Goal: Task Accomplishment & Management: Manage account settings

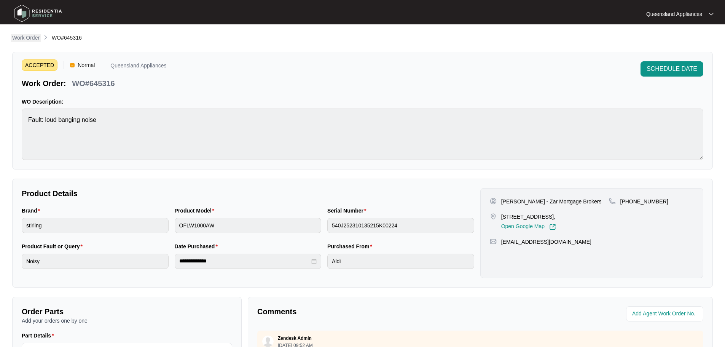
click at [27, 35] on p "Work Order" at bounding box center [25, 38] width 27 height 8
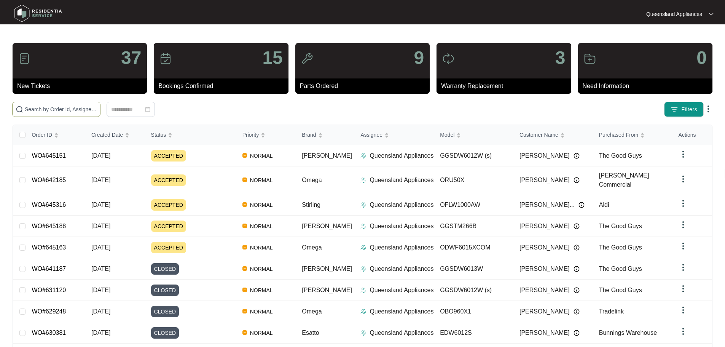
click at [97, 110] on input "text" at bounding box center [61, 109] width 72 height 8
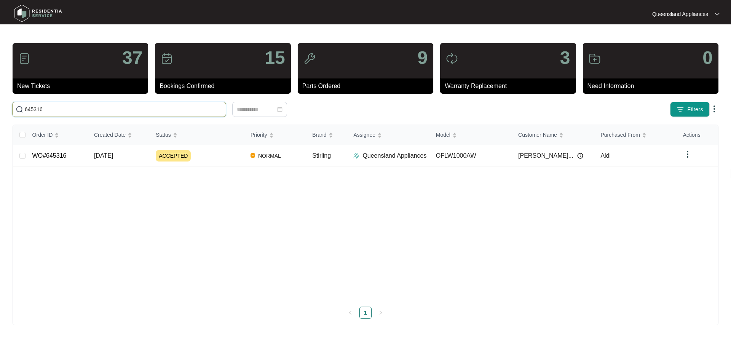
click at [31, 113] on input "645316" at bounding box center [124, 109] width 198 height 8
click at [32, 111] on input "645316" at bounding box center [124, 109] width 198 height 8
paste input "188"
click at [35, 112] on input "645188" at bounding box center [124, 109] width 198 height 8
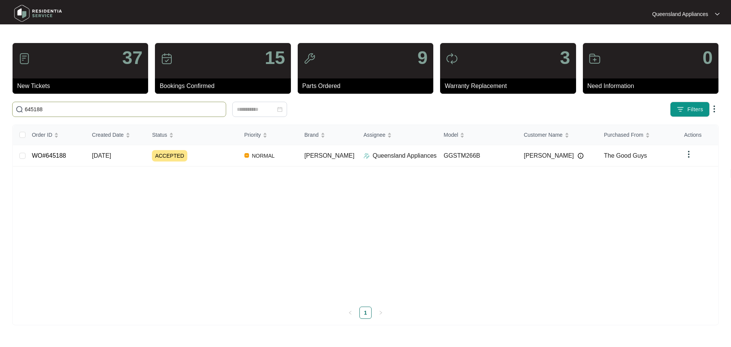
click at [35, 112] on input "645188" at bounding box center [124, 109] width 198 height 8
paste input "51"
type input "645151"
click at [49, 155] on link "WO#645151" at bounding box center [49, 155] width 34 height 6
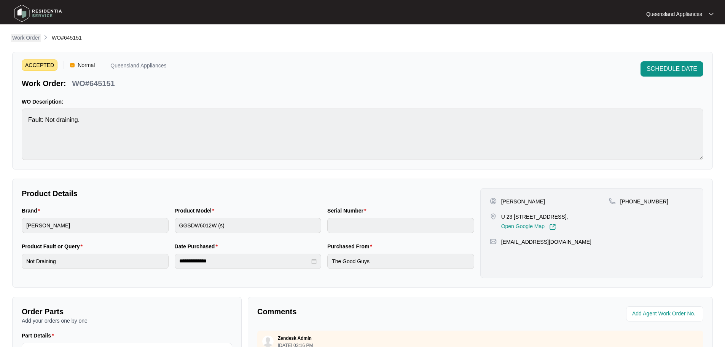
click at [25, 37] on p "Work Order" at bounding box center [25, 38] width 27 height 8
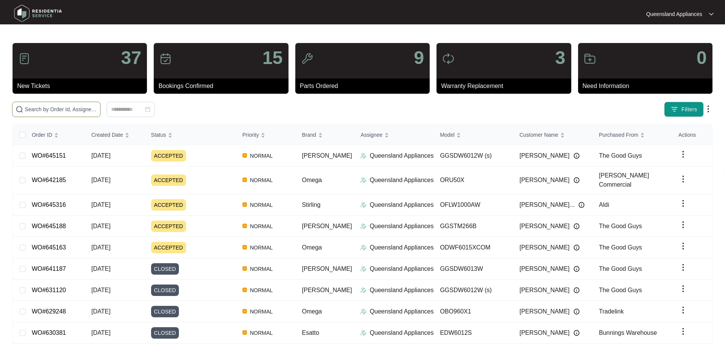
click at [68, 112] on input "text" at bounding box center [61, 109] width 72 height 8
paste input "645163"
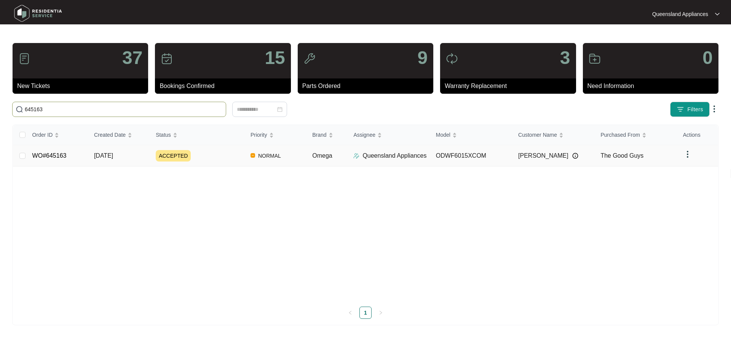
type input "645163"
click at [48, 155] on link "WO#645163" at bounding box center [49, 155] width 34 height 6
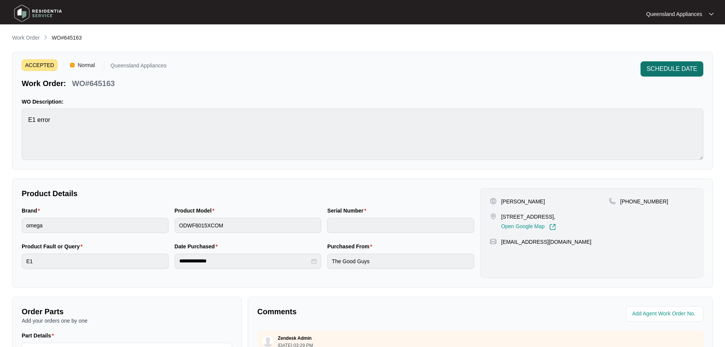
click at [687, 70] on span "SCHEDULE DATE" at bounding box center [672, 68] width 51 height 9
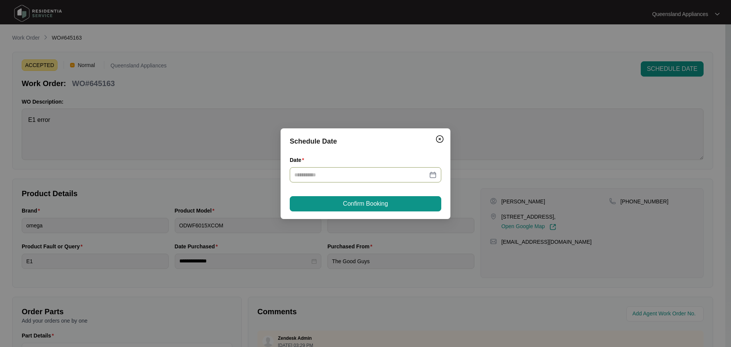
click at [432, 176] on div at bounding box center [365, 175] width 142 height 8
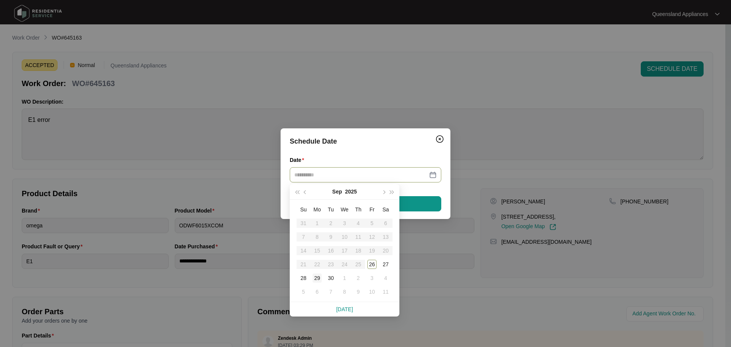
type input "**********"
click at [319, 278] on div "29" at bounding box center [317, 277] width 9 height 9
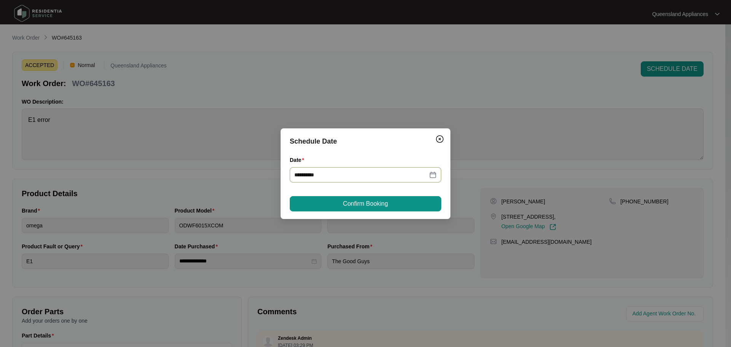
type input "**********"
click at [371, 200] on span "Confirm Booking" at bounding box center [365, 203] width 45 height 9
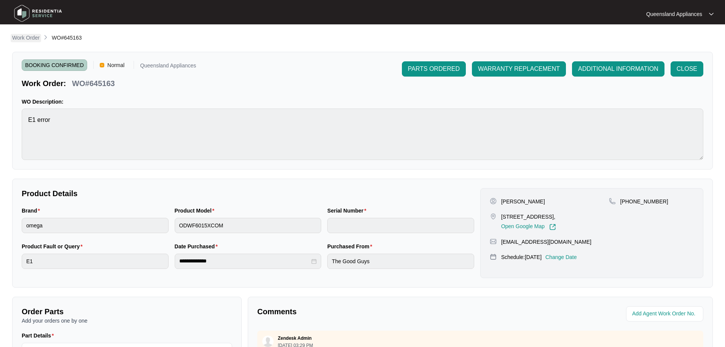
click at [26, 36] on p "Work Order" at bounding box center [25, 38] width 27 height 8
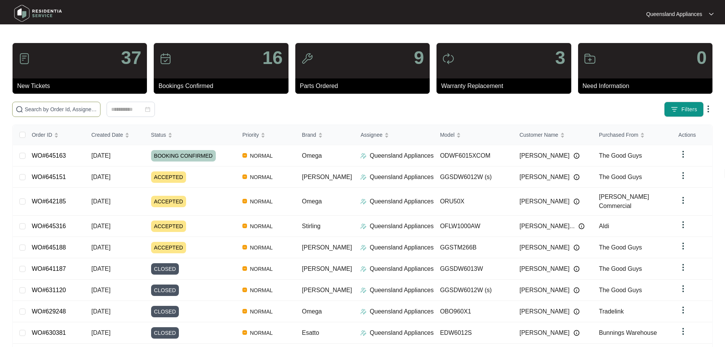
click at [97, 109] on input "text" at bounding box center [61, 109] width 72 height 8
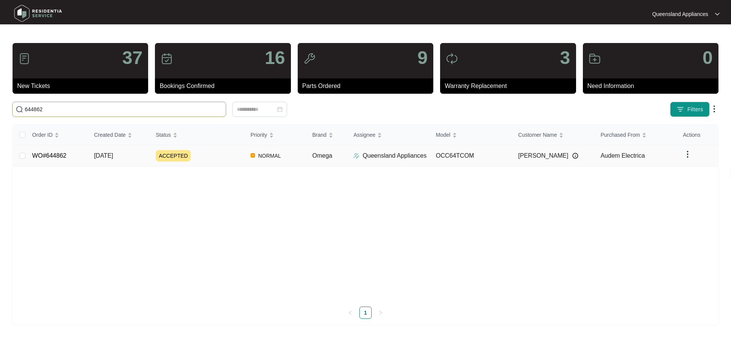
type input "644862"
click at [52, 156] on link "WO#644862" at bounding box center [49, 155] width 34 height 6
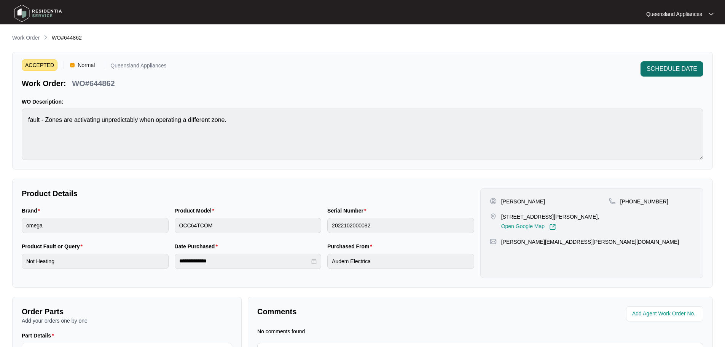
click at [680, 70] on span "SCHEDULE DATE" at bounding box center [672, 68] width 51 height 9
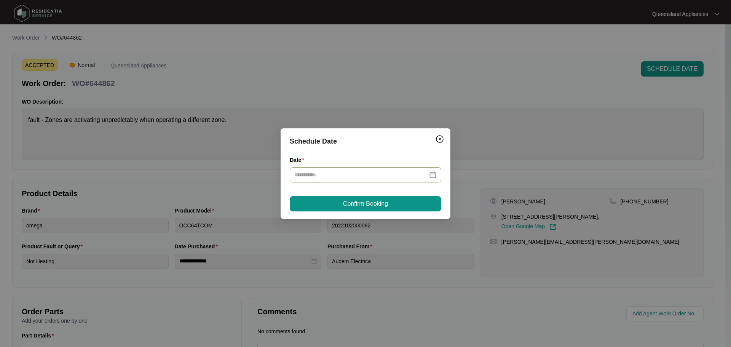
click at [398, 172] on input "Date" at bounding box center [360, 175] width 133 height 8
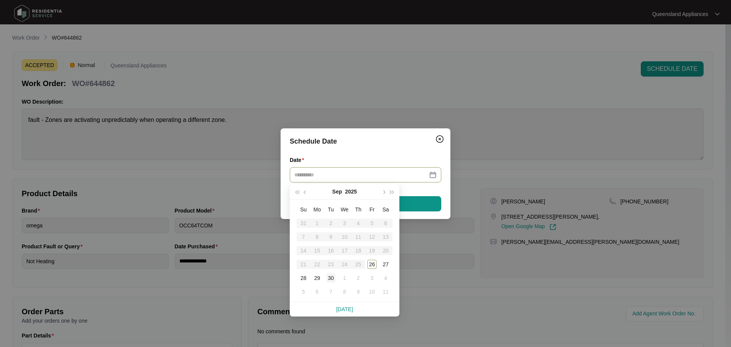
type input "**********"
click at [330, 279] on div "30" at bounding box center [330, 277] width 9 height 9
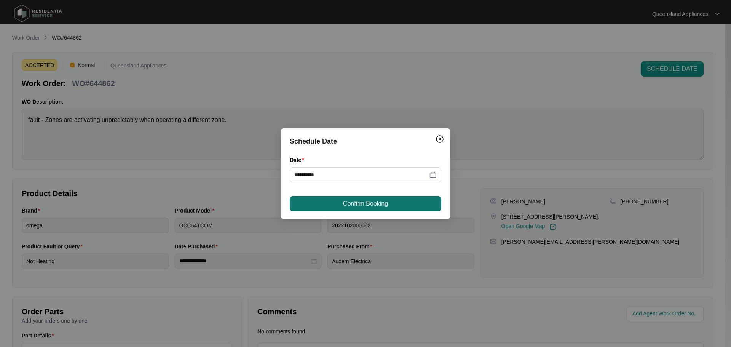
click at [361, 199] on span "Confirm Booking" at bounding box center [365, 203] width 45 height 9
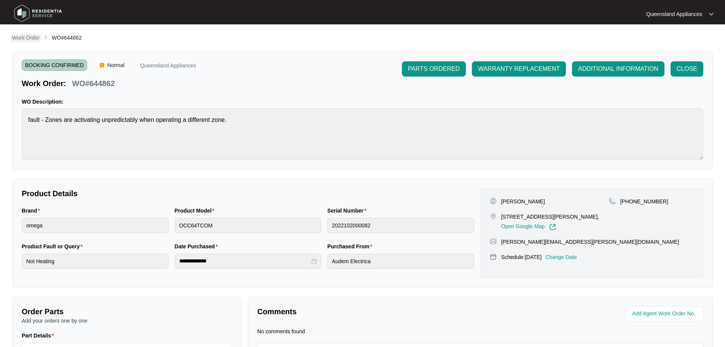
click at [35, 38] on p "Work Order" at bounding box center [25, 38] width 27 height 8
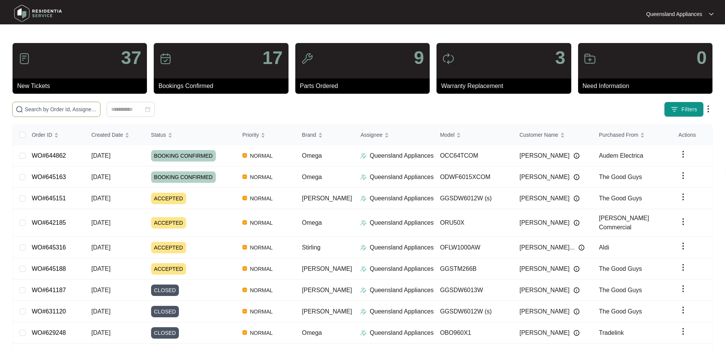
click at [50, 107] on input "text" at bounding box center [61, 109] width 72 height 8
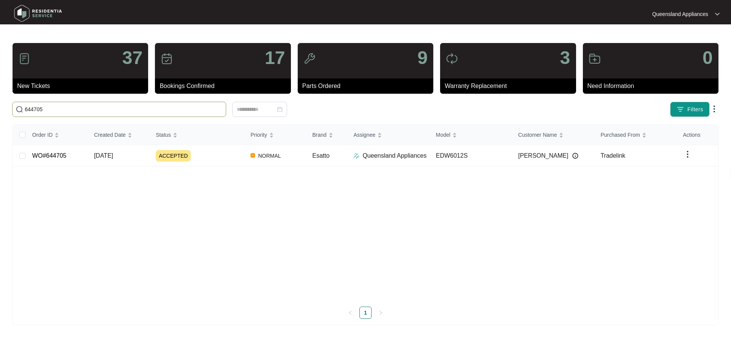
click at [38, 110] on input "644705" at bounding box center [124, 109] width 198 height 8
paste input "454"
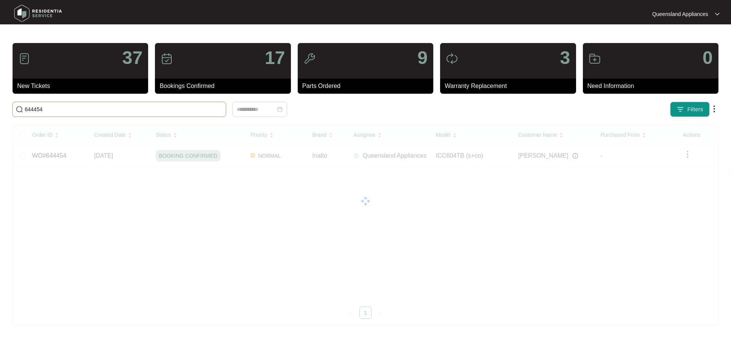
click at [32, 109] on input "644454" at bounding box center [124, 109] width 198 height 8
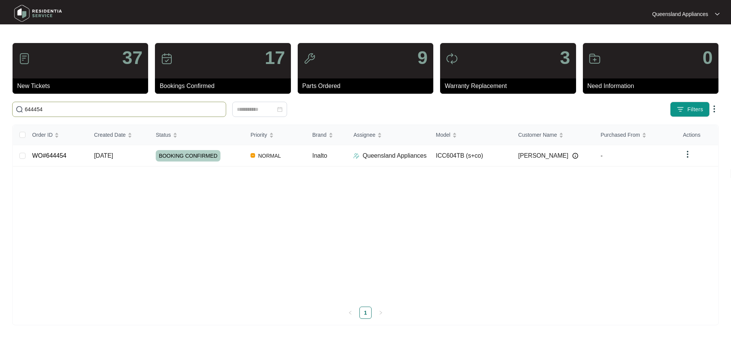
click at [32, 109] on input "644454" at bounding box center [124, 109] width 198 height 8
paste input "392"
type input "644392"
click at [53, 155] on div "Order ID Created Date Status Priority Brand Assignee Model Customer Name Purcha…" at bounding box center [365, 222] width 705 height 194
click at [64, 155] on link "WO#644392" at bounding box center [49, 155] width 34 height 6
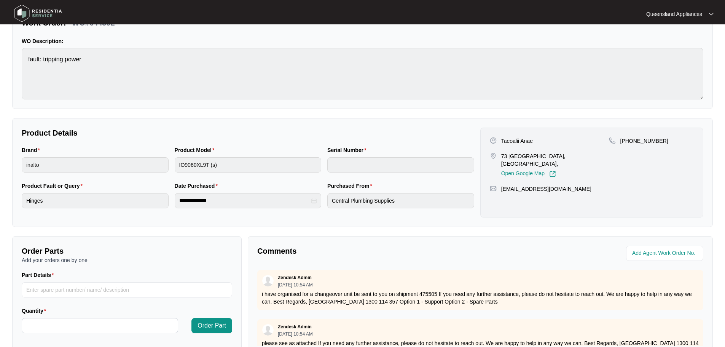
scroll to position [152, 0]
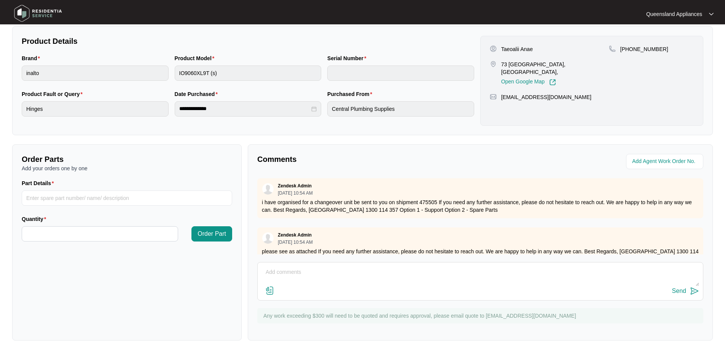
click at [356, 272] on textarea at bounding box center [481, 276] width 438 height 20
type textarea "Thank you, This is scheduled for Tuesday 30/09"
click at [695, 293] on img at bounding box center [694, 290] width 9 height 9
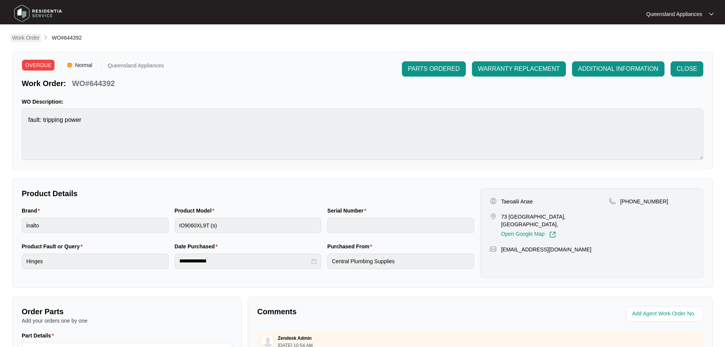
click at [35, 38] on p "Work Order" at bounding box center [25, 38] width 27 height 8
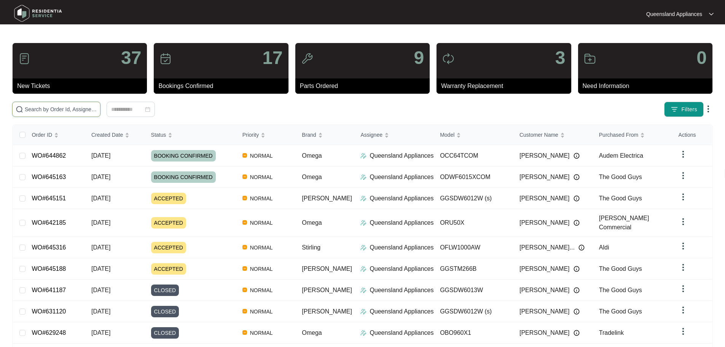
click at [97, 107] on input "text" at bounding box center [61, 109] width 72 height 8
paste input "644171"
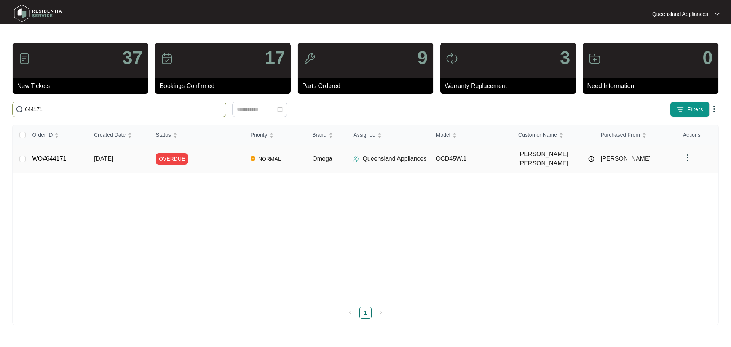
type input "644171"
click at [41, 156] on link "WO#644171" at bounding box center [49, 158] width 34 height 6
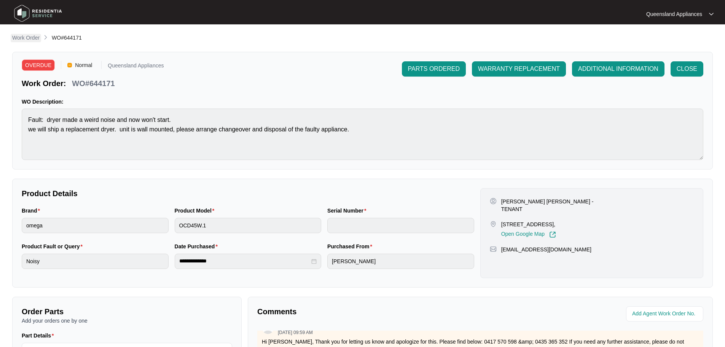
click at [27, 38] on p "Work Order" at bounding box center [25, 38] width 27 height 8
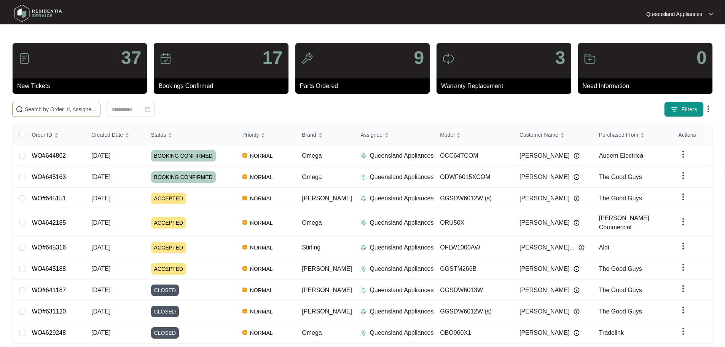
click at [97, 111] on input "text" at bounding box center [61, 109] width 72 height 8
paste input "643948"
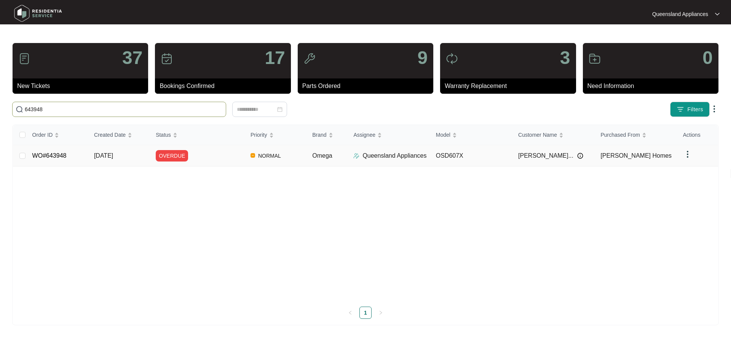
type input "643948"
click at [45, 156] on link "WO#643948" at bounding box center [49, 155] width 34 height 6
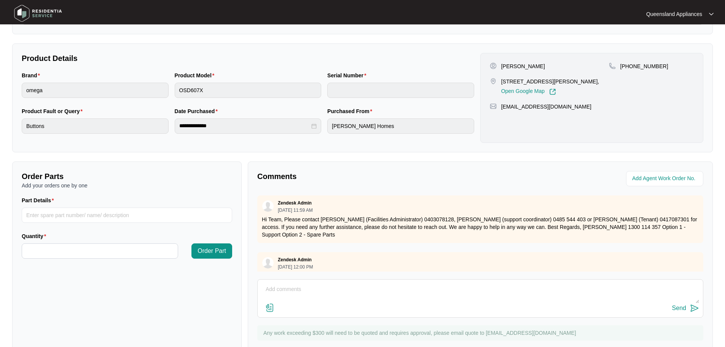
scroll to position [152, 0]
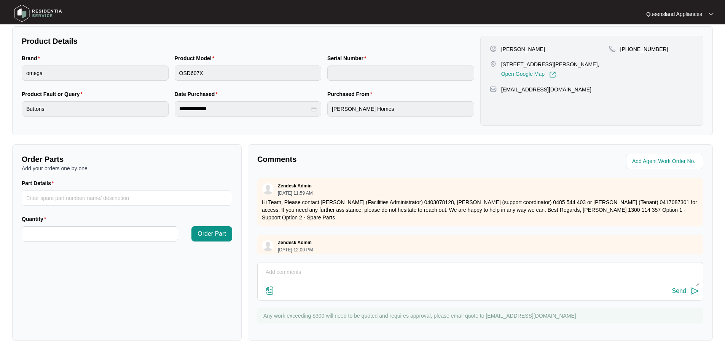
click at [294, 273] on textarea at bounding box center [481, 276] width 438 height 20
type textarea "Customer requesting booking date 01/10"
click at [693, 292] on img at bounding box center [694, 290] width 9 height 9
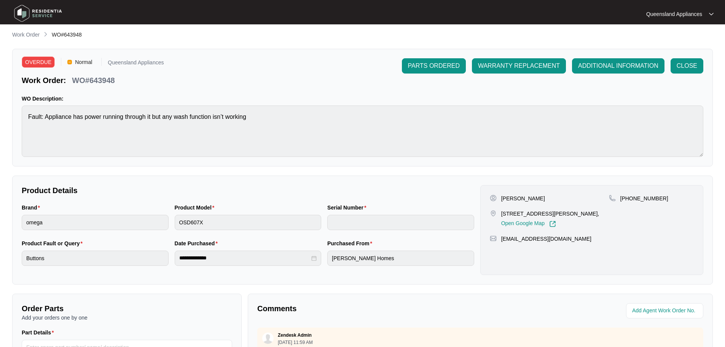
scroll to position [0, 0]
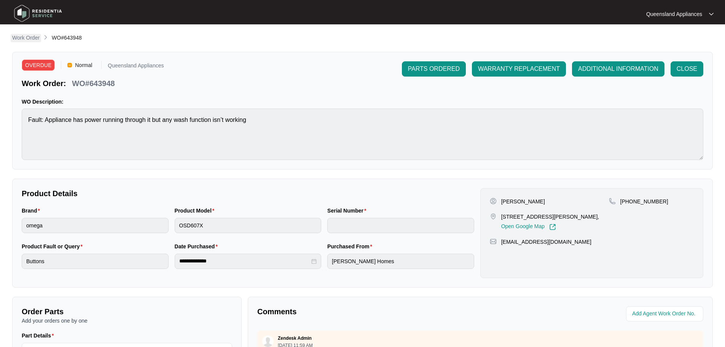
click at [30, 37] on p "Work Order" at bounding box center [25, 38] width 27 height 8
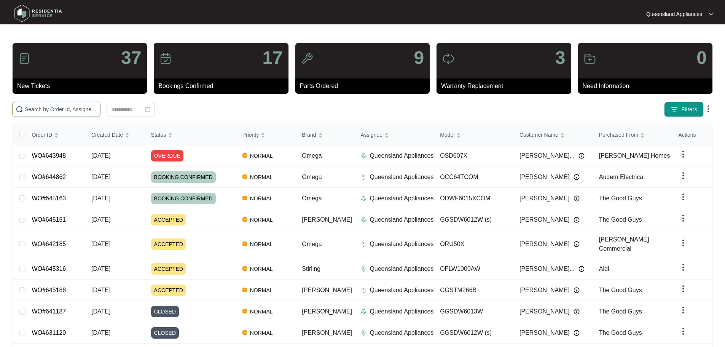
click at [91, 107] on input "text" at bounding box center [61, 109] width 72 height 8
paste input "643806"
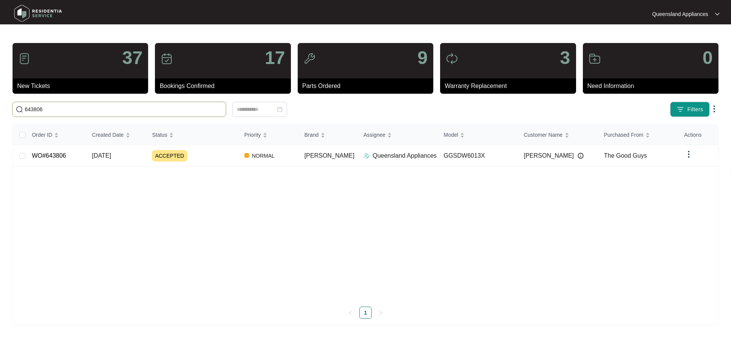
type input "643806"
click at [47, 160] on td "WO#643806" at bounding box center [56, 155] width 60 height 21
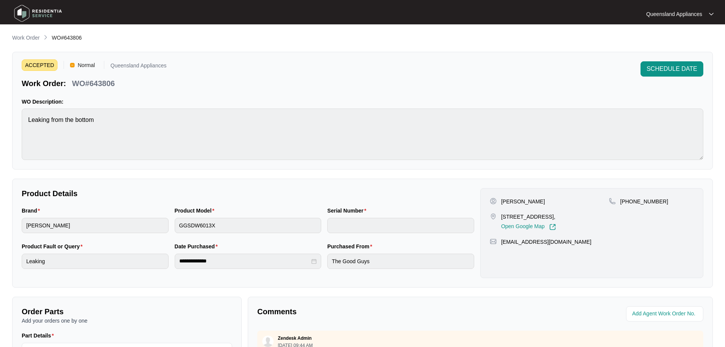
click at [30, 63] on span "ACCEPTED" at bounding box center [40, 64] width 36 height 11
click at [33, 37] on p "Work Order" at bounding box center [25, 38] width 27 height 8
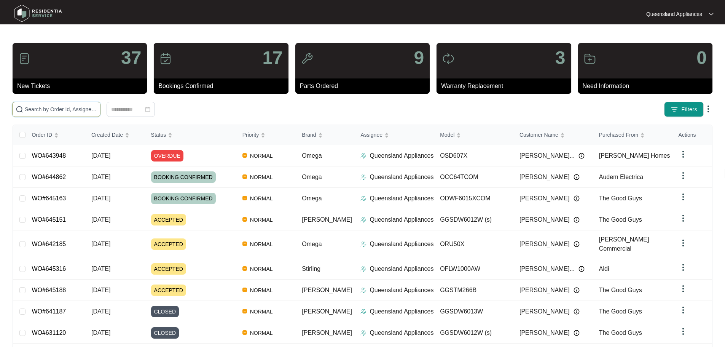
click at [97, 110] on input "text" at bounding box center [61, 109] width 72 height 8
paste input "643755"
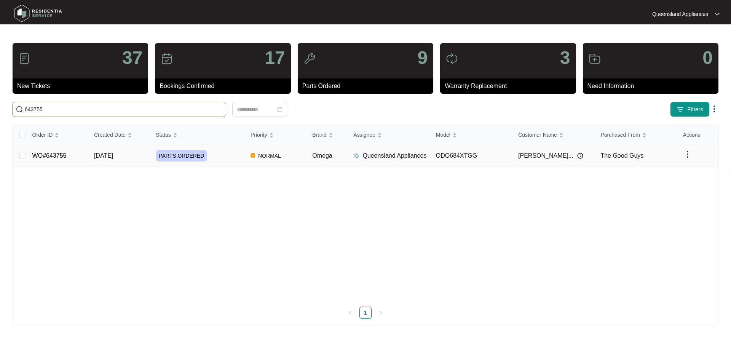
type input "643755"
click at [60, 156] on link "WO#643755" at bounding box center [49, 155] width 34 height 6
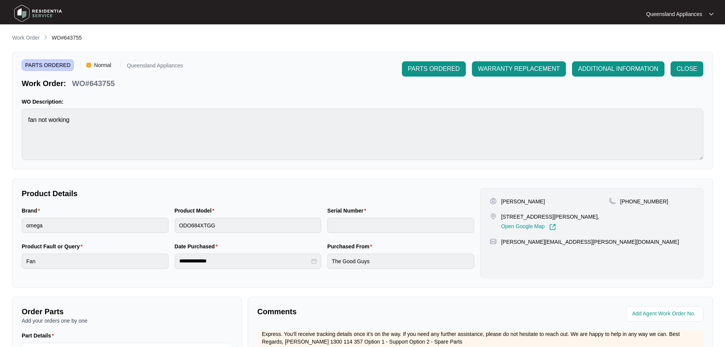
drag, startPoint x: 27, startPoint y: 36, endPoint x: 27, endPoint y: 42, distance: 6.1
click at [27, 36] on p "Work Order" at bounding box center [25, 38] width 27 height 8
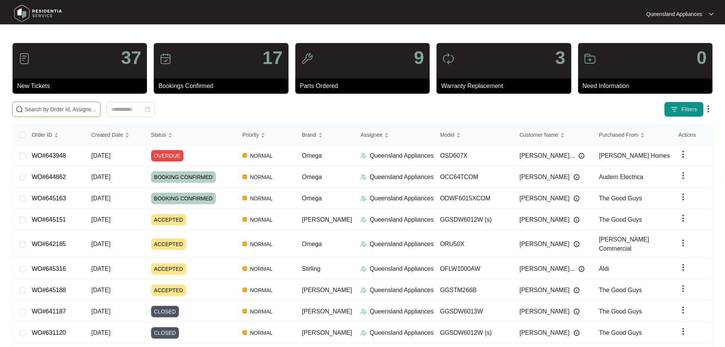
click at [72, 108] on input "text" at bounding box center [61, 109] width 72 height 8
paste input "643755"
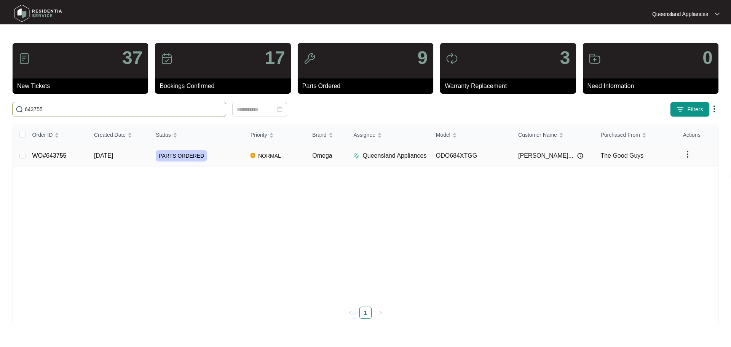
type input "643755"
click at [47, 153] on link "WO#643755" at bounding box center [49, 155] width 34 height 6
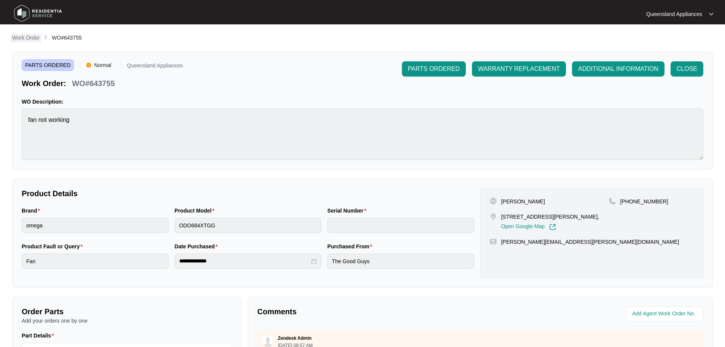
click at [18, 38] on p "Work Order" at bounding box center [25, 38] width 27 height 8
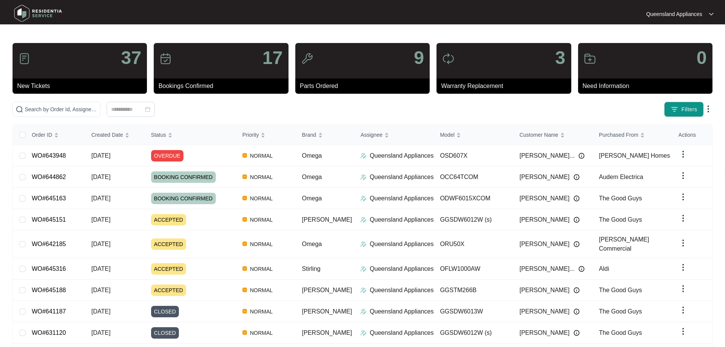
click at [151, 101] on div "37 New Tickets 17 Bookings Confirmed 9 Parts Ordered 3 Warranty Replacement 0 N…" at bounding box center [362, 216] width 701 height 347
click at [97, 105] on input "text" at bounding box center [61, 109] width 72 height 8
paste input "643481"
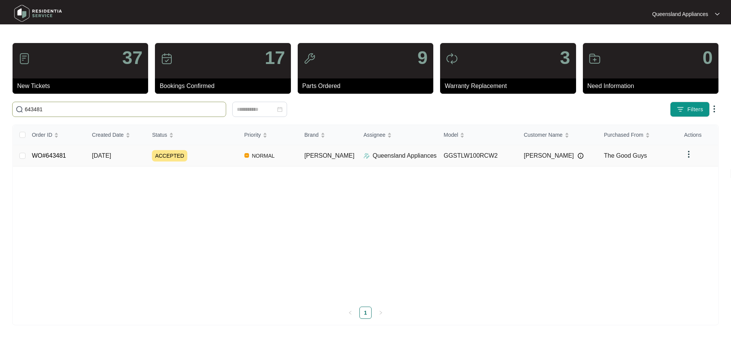
type input "643481"
click at [47, 153] on link "WO#643481" at bounding box center [49, 155] width 34 height 6
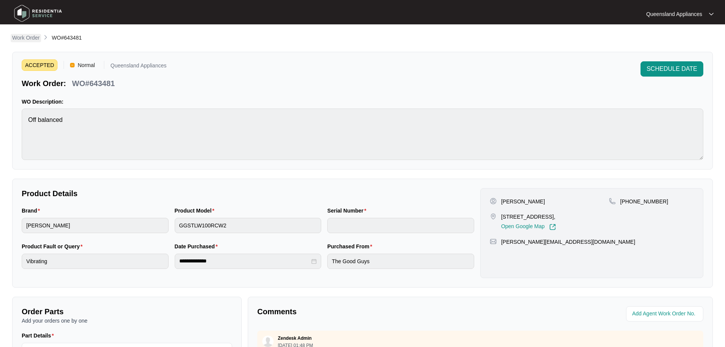
click at [30, 36] on p "Work Order" at bounding box center [25, 38] width 27 height 8
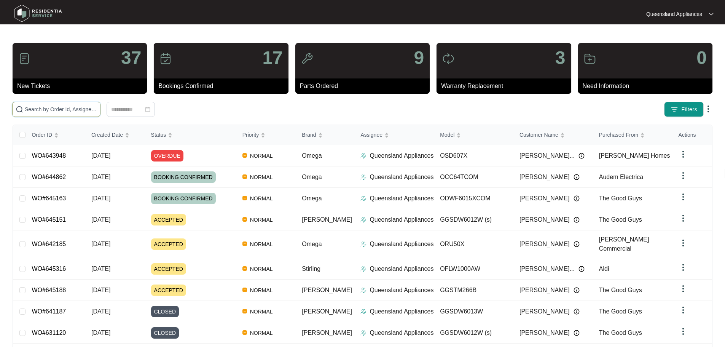
click at [95, 106] on input "text" at bounding box center [61, 109] width 72 height 8
paste input "643475"
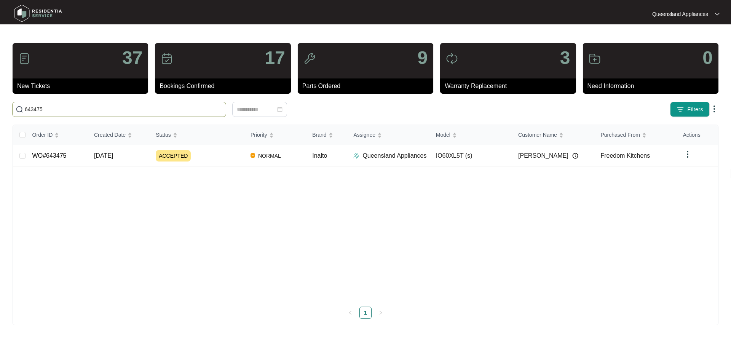
type input "643475"
click at [49, 157] on div "Order ID Created Date Status Priority Brand Assignee Model Customer Name Purcha…" at bounding box center [365, 222] width 705 height 194
click at [56, 156] on link "WO#643475" at bounding box center [49, 155] width 34 height 6
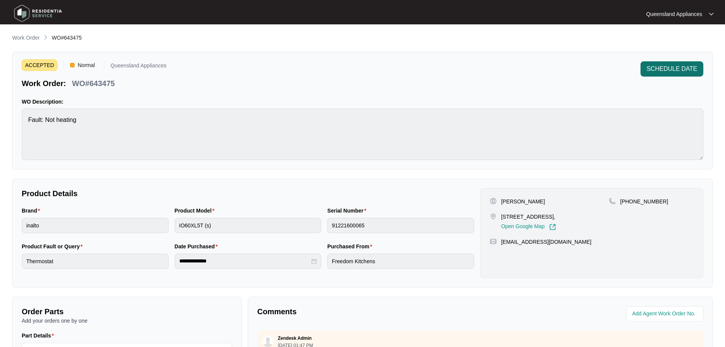
click at [673, 71] on span "SCHEDULE DATE" at bounding box center [672, 68] width 51 height 9
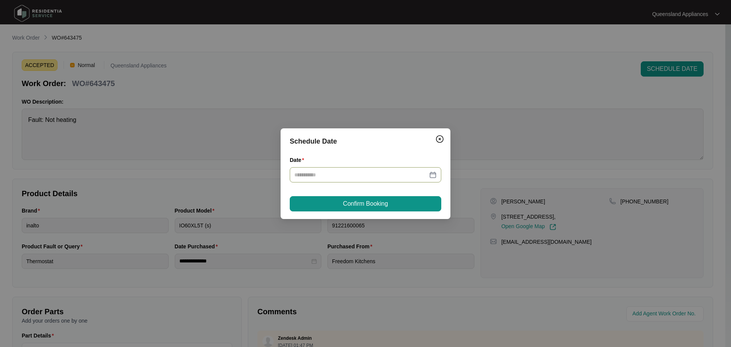
click at [394, 174] on input "Date" at bounding box center [360, 175] width 133 height 8
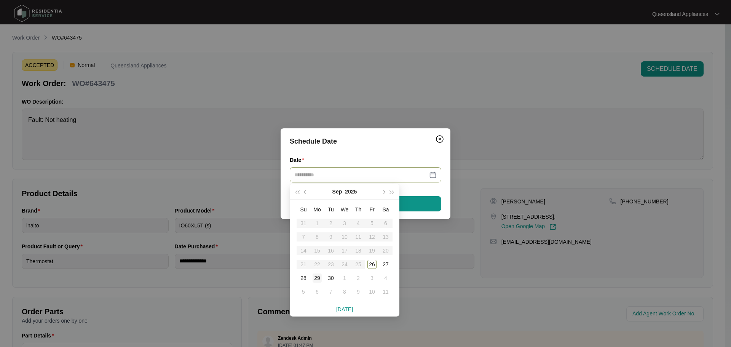
type input "**********"
click at [316, 278] on div "29" at bounding box center [317, 277] width 9 height 9
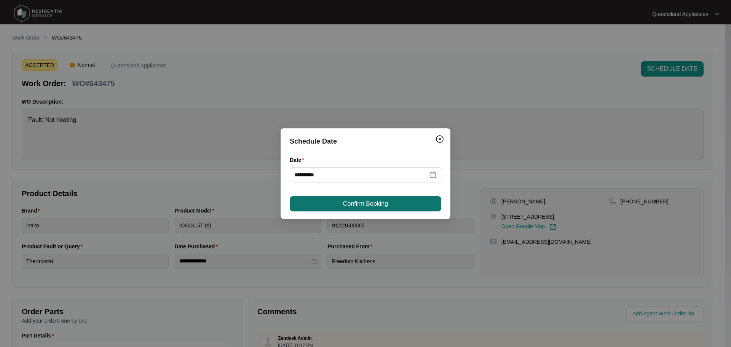
click at [367, 204] on span "Confirm Booking" at bounding box center [365, 203] width 45 height 9
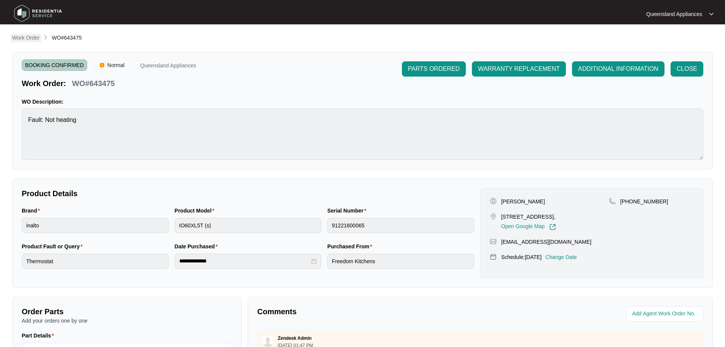
click at [19, 37] on p "Work Order" at bounding box center [25, 38] width 27 height 8
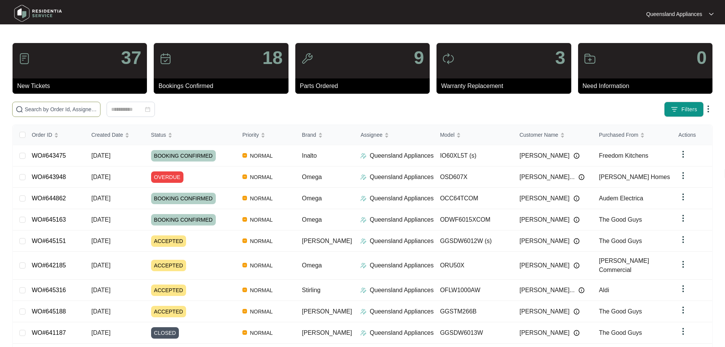
click at [97, 110] on input "text" at bounding box center [61, 109] width 72 height 8
paste input "643459"
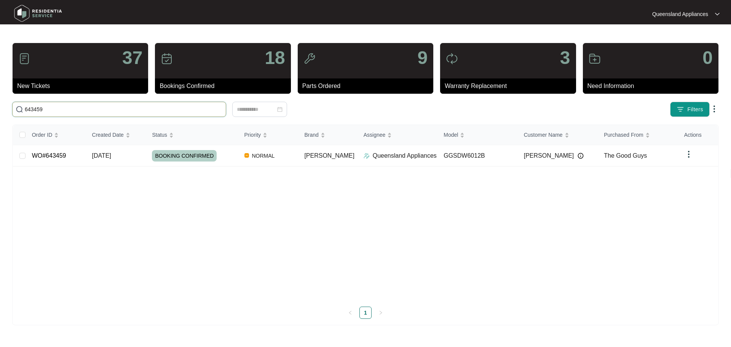
click at [49, 110] on input "643459" at bounding box center [124, 109] width 198 height 8
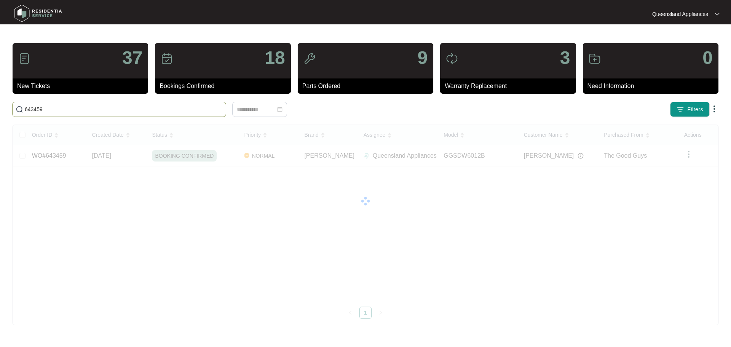
click at [49, 110] on input "643459" at bounding box center [124, 109] width 198 height 8
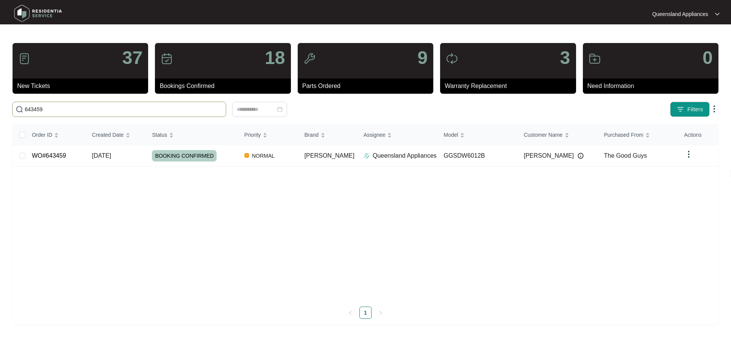
paste input "383"
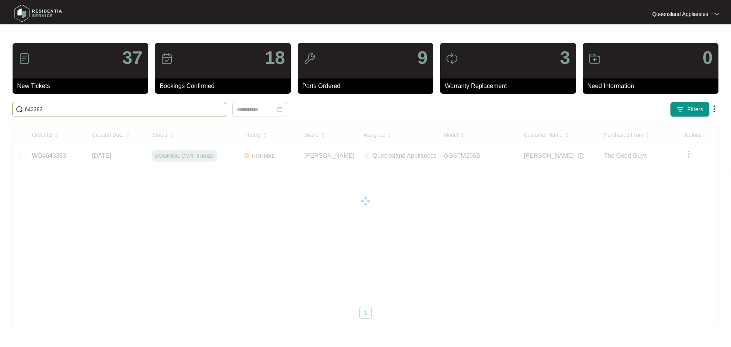
click at [39, 110] on input "643383" at bounding box center [124, 109] width 198 height 8
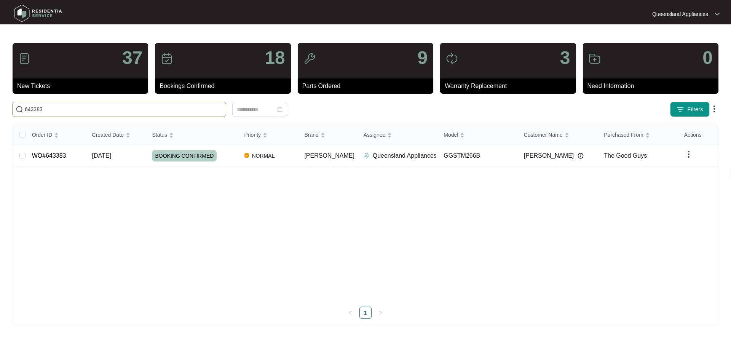
paste input "2960"
type input "642960"
click at [43, 156] on div "Order ID Created Date Status Priority Brand Assignee Model Customer Name Purcha…" at bounding box center [365, 222] width 705 height 194
click at [60, 157] on link "WO#642960" at bounding box center [49, 155] width 34 height 6
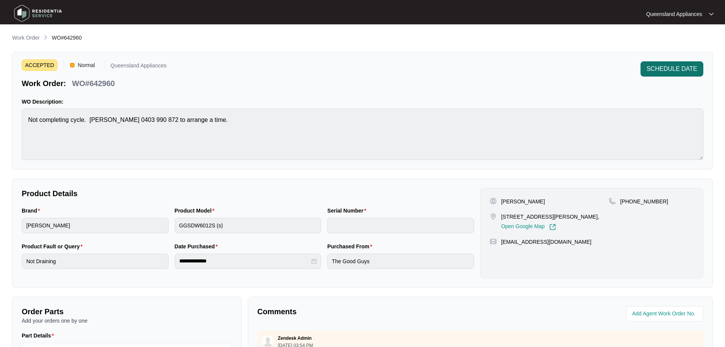
click at [669, 72] on span "SCHEDULE DATE" at bounding box center [672, 68] width 51 height 9
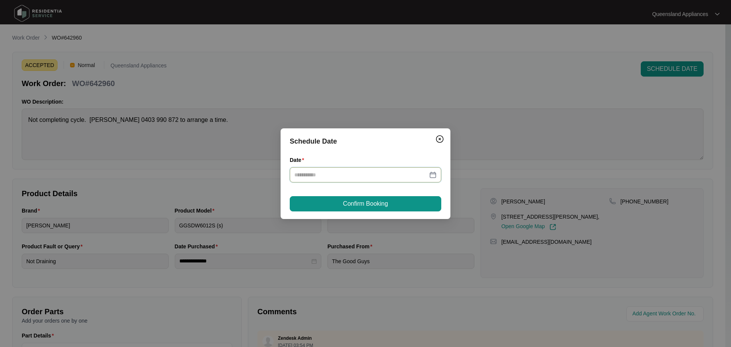
click at [382, 171] on input "Date" at bounding box center [360, 175] width 133 height 8
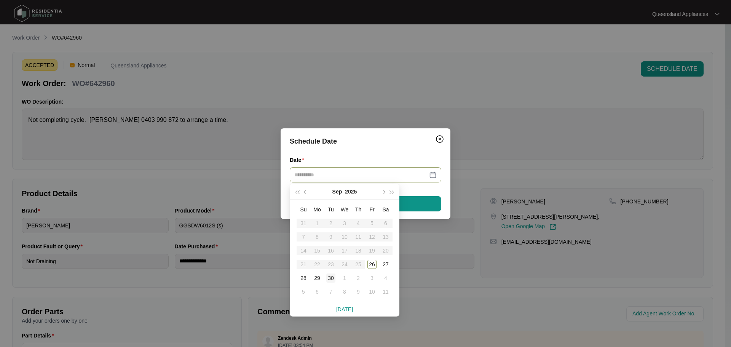
click at [335, 276] on div "30" at bounding box center [330, 277] width 9 height 9
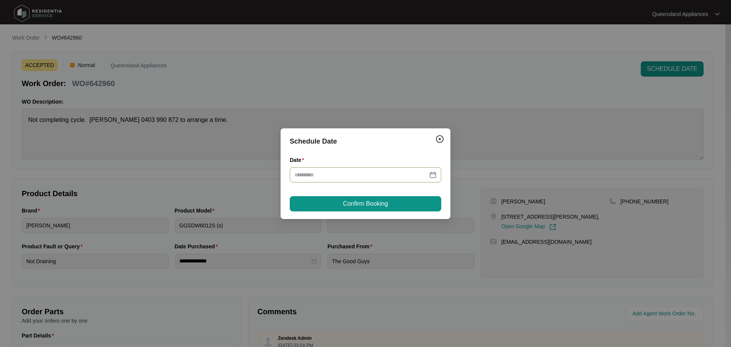
type input "**********"
click at [360, 204] on span "Confirm Booking" at bounding box center [365, 203] width 45 height 9
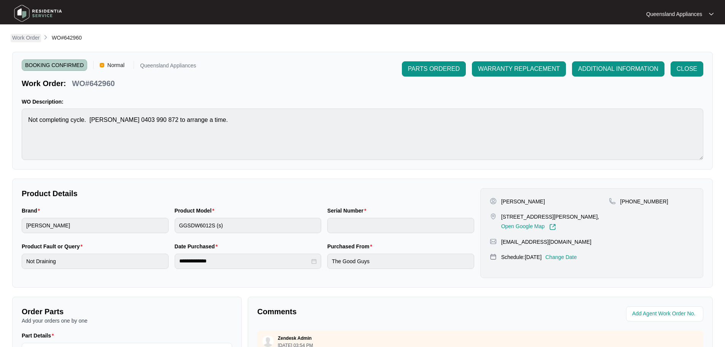
click at [25, 38] on p "Work Order" at bounding box center [25, 38] width 27 height 8
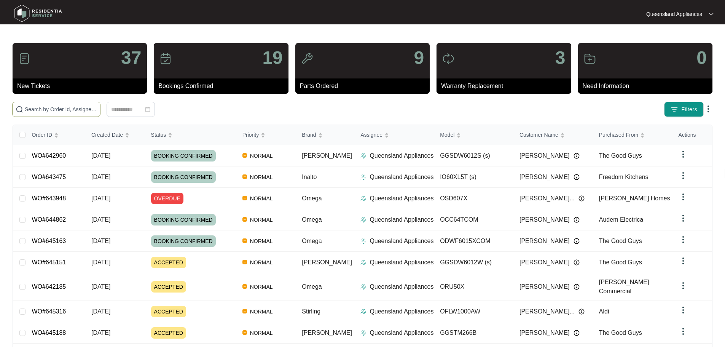
click at [101, 113] on span at bounding box center [56, 109] width 88 height 15
paste input "642296"
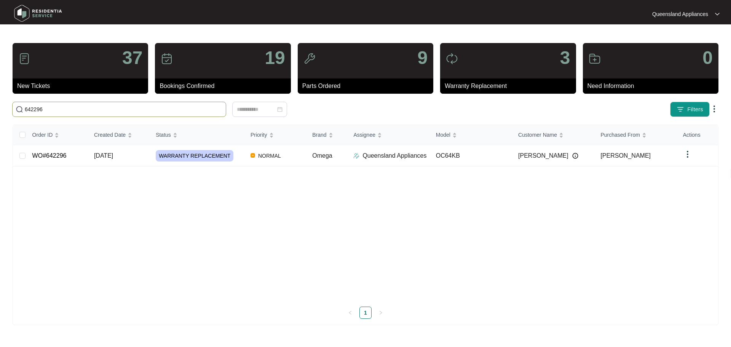
type input "642296"
click at [58, 156] on div "Order ID Created Date Status Priority Brand Assignee Model Customer Name Purcha…" at bounding box center [365, 222] width 705 height 194
click at [61, 155] on link "WO#642296" at bounding box center [49, 155] width 34 height 6
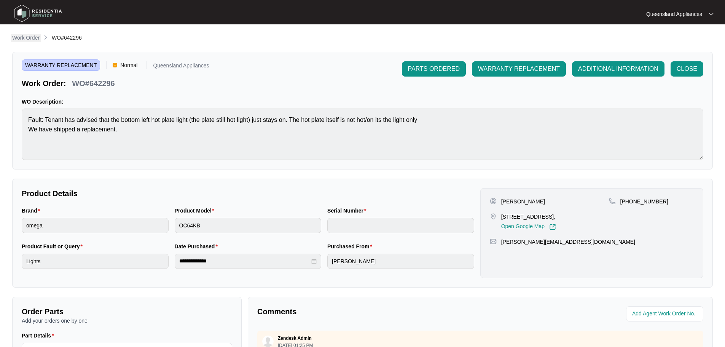
click at [22, 40] on p "Work Order" at bounding box center [25, 38] width 27 height 8
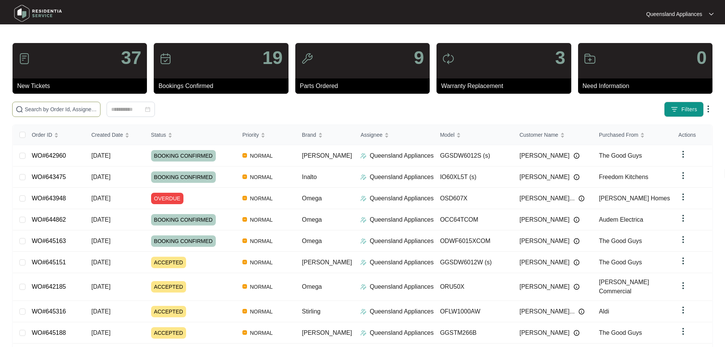
click at [96, 109] on input "text" at bounding box center [61, 109] width 72 height 8
paste input "641822"
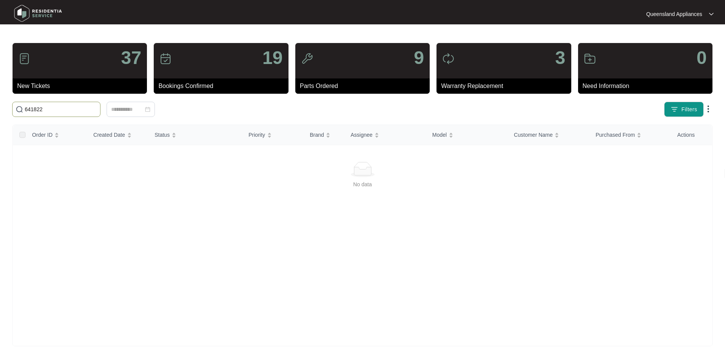
click at [67, 110] on input "641822" at bounding box center [61, 109] width 72 height 8
click at [53, 110] on input "641822" at bounding box center [61, 109] width 72 height 8
paste input "039"
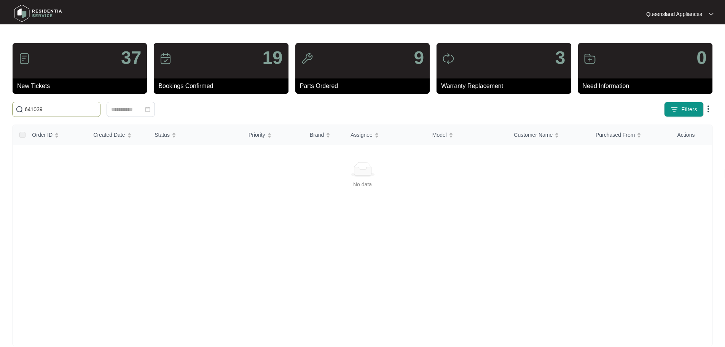
type input "641039"
click at [60, 104] on span "641039" at bounding box center [56, 109] width 88 height 15
click at [60, 110] on input "641039" at bounding box center [61, 109] width 72 height 8
click at [59, 110] on input "641039" at bounding box center [61, 109] width 72 height 8
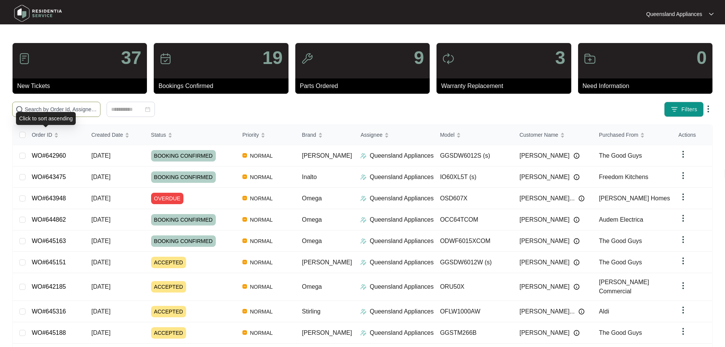
click at [61, 110] on input "text" at bounding box center [61, 109] width 72 height 8
paste input "641039"
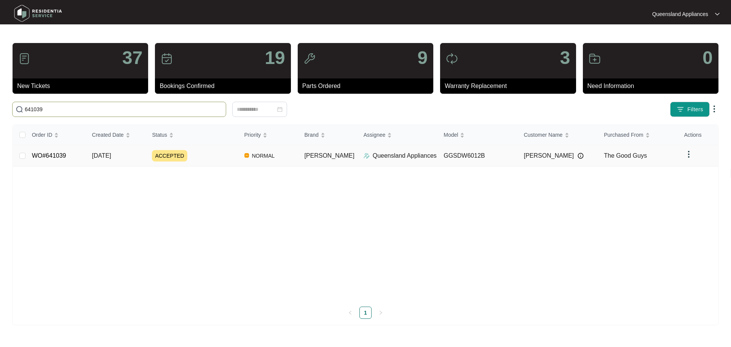
type input "641039"
click at [61, 156] on link "WO#641039" at bounding box center [49, 155] width 34 height 6
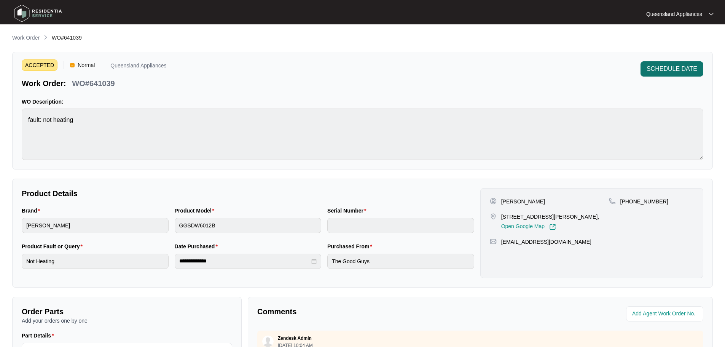
click at [672, 69] on span "SCHEDULE DATE" at bounding box center [672, 68] width 51 height 9
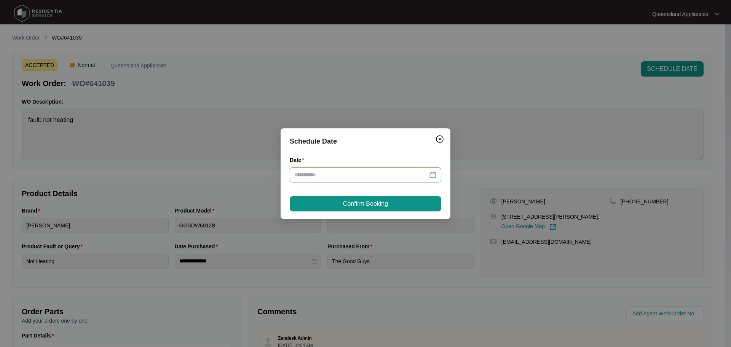
click at [361, 172] on input "Date" at bounding box center [360, 175] width 133 height 8
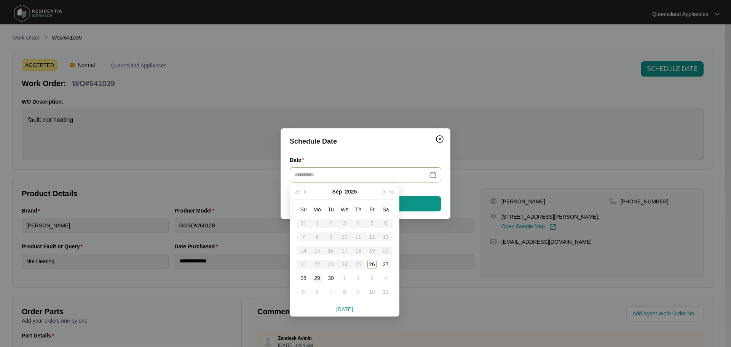
type input "**********"
click at [317, 277] on div "29" at bounding box center [317, 277] width 9 height 9
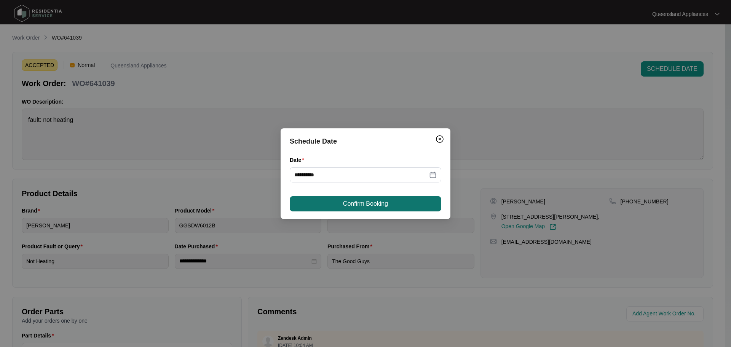
click at [363, 207] on span "Confirm Booking" at bounding box center [365, 203] width 45 height 9
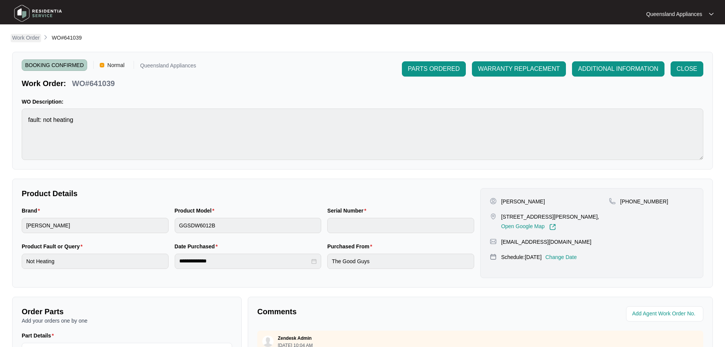
click at [25, 35] on p "Work Order" at bounding box center [25, 38] width 27 height 8
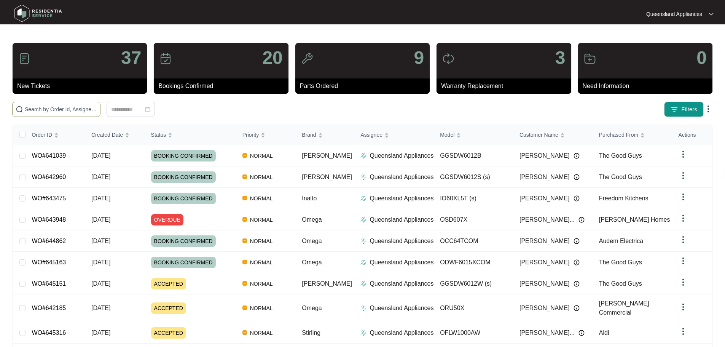
click at [65, 108] on input "text" at bounding box center [61, 109] width 72 height 8
paste input "640075"
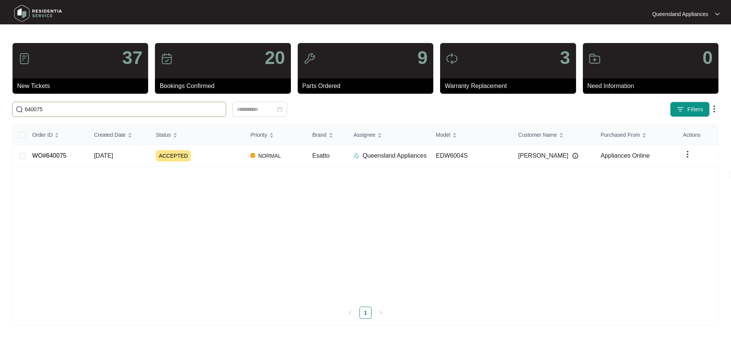
click at [36, 110] on input "640075" at bounding box center [124, 109] width 198 height 8
paste input "38150"
click at [33, 110] on input "638150" at bounding box center [124, 109] width 198 height 8
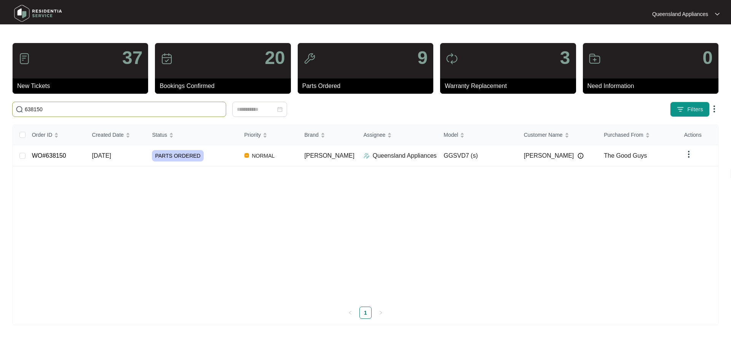
paste input "2648"
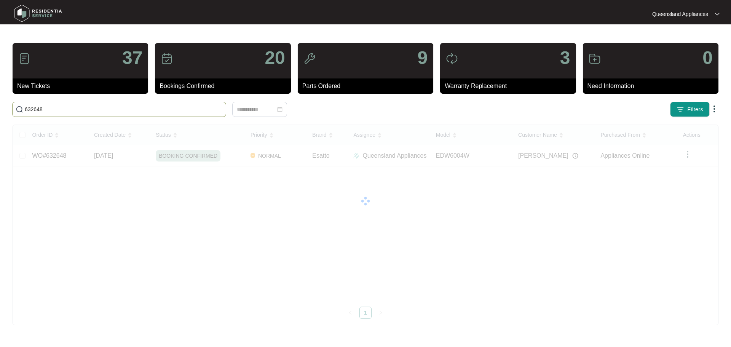
click at [26, 108] on input "632648" at bounding box center [124, 109] width 198 height 8
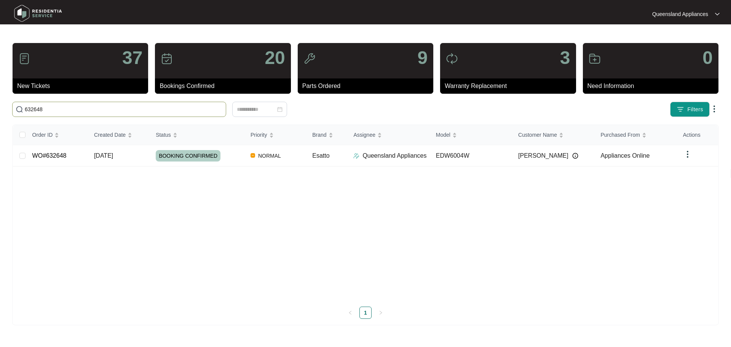
paste input "20210"
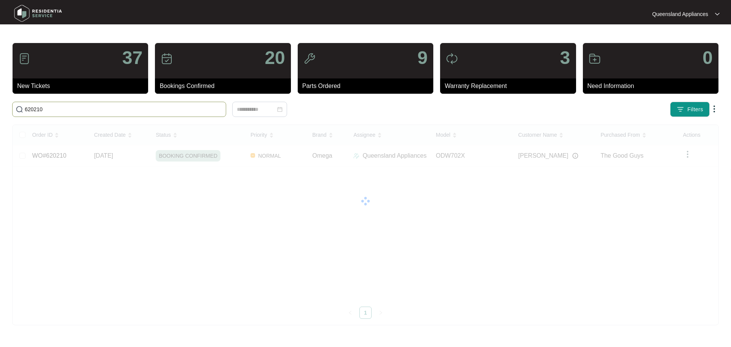
click at [44, 107] on input "620210" at bounding box center [124, 109] width 198 height 8
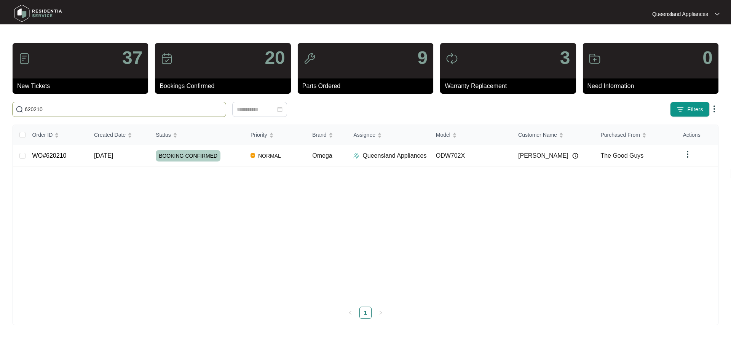
paste input "04054"
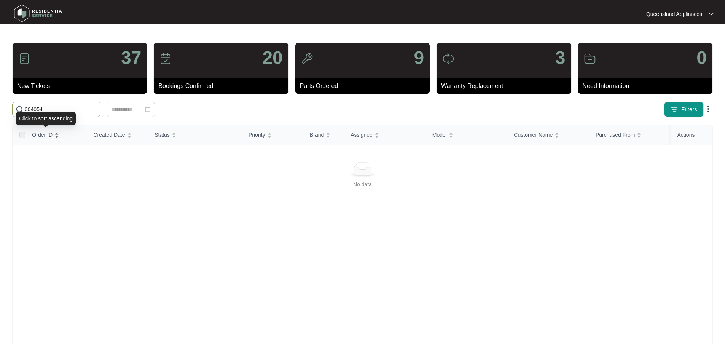
type input "604054"
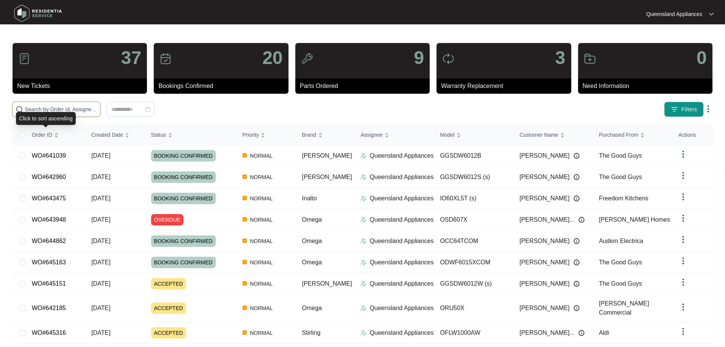
click at [40, 112] on input "text" at bounding box center [61, 109] width 72 height 8
paste input "604054"
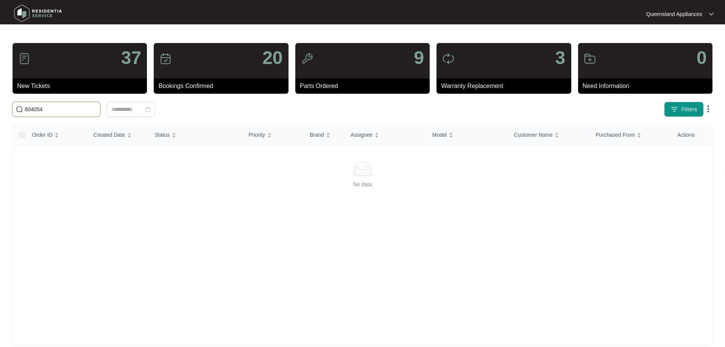
click at [32, 111] on input "604054" at bounding box center [61, 109] width 72 height 8
paste input "57256"
drag, startPoint x: 38, startPoint y: 110, endPoint x: 6, endPoint y: 111, distance: 31.6
click at [6, 111] on main "37 New Tickets 20 Bookings Confirmed 9 Parts Ordered 3 Warranty Replacement 0 N…" at bounding box center [362, 179] width 725 height 358
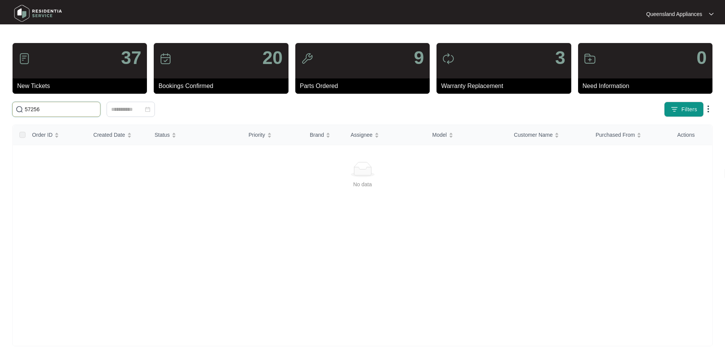
click at [37, 110] on input "57256" at bounding box center [61, 109] width 72 height 8
paste input "639445"
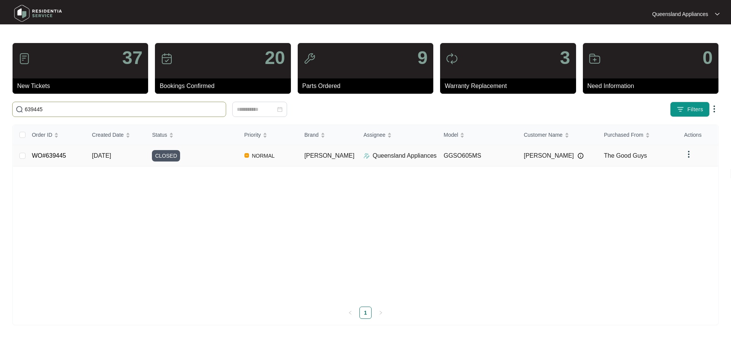
type input "639445"
click at [61, 155] on link "WO#639445" at bounding box center [49, 155] width 34 height 6
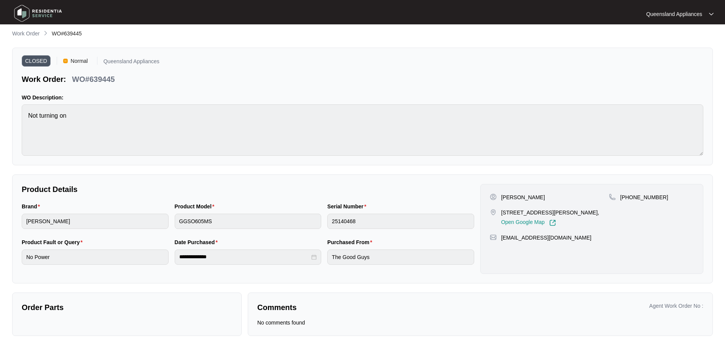
scroll to position [5, 0]
